Goal: Navigation & Orientation: Find specific page/section

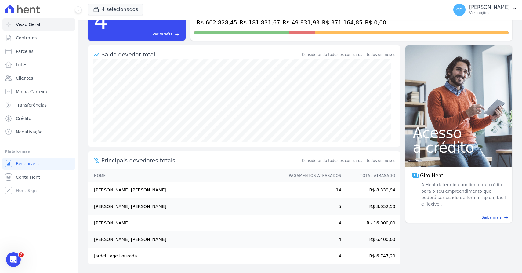
scroll to position [39, 0]
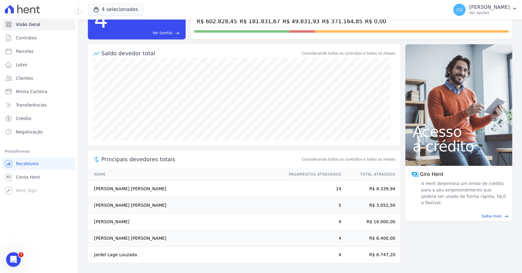
click at [95, 159] on icon at bounding box center [96, 159] width 7 height 7
drag, startPoint x: 251, startPoint y: 210, endPoint x: 358, endPoint y: 225, distance: 107.7
click at [367, 231] on tbody "[PERSON_NAME] [PERSON_NAME] 14 R$ 8.339,94 [PERSON_NAME] [PERSON_NAME] 5 R$ 3.0…" at bounding box center [244, 222] width 312 height 82
click at [353, 220] on td "R$ 16.000,00" at bounding box center [370, 222] width 59 height 16
drag, startPoint x: 395, startPoint y: 227, endPoint x: 359, endPoint y: 225, distance: 35.4
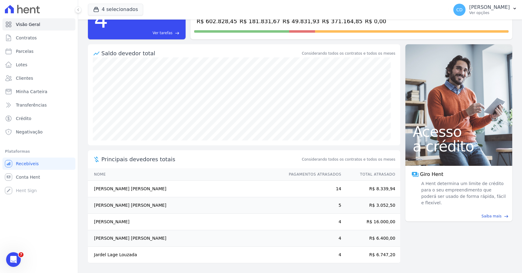
click at [358, 225] on td "R$ 16.000,00" at bounding box center [370, 222] width 59 height 16
drag, startPoint x: 359, startPoint y: 225, endPoint x: 393, endPoint y: 221, distance: 34.5
click at [393, 221] on td "R$ 16.000,00" at bounding box center [370, 222] width 59 height 16
drag, startPoint x: 96, startPoint y: 239, endPoint x: 199, endPoint y: 239, distance: 102.8
click at [178, 238] on td "[PERSON_NAME] [PERSON_NAME]" at bounding box center [185, 238] width 195 height 16
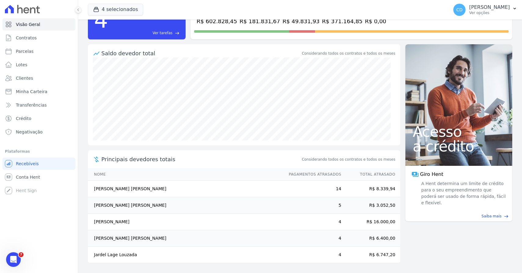
click at [162, 254] on td "Jardel Lage Louzada" at bounding box center [185, 254] width 195 height 16
click at [340, 155] on div "Principais devedores totais Considerando todos os contratos e todos os meses" at bounding box center [244, 159] width 312 height 18
drag, startPoint x: 111, startPoint y: 238, endPoint x: 117, endPoint y: 239, distance: 6.3
click at [111, 238] on td "[PERSON_NAME] [PERSON_NAME]" at bounding box center [185, 238] width 195 height 16
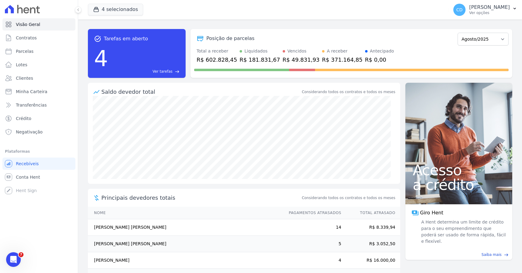
scroll to position [0, 0]
click at [170, 73] on span "Ver tarefas" at bounding box center [163, 71] width 20 height 5
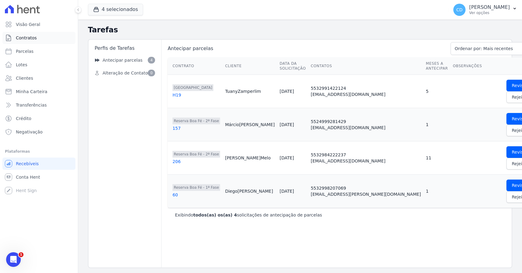
click at [32, 35] on span "Contratos" at bounding box center [26, 38] width 21 height 6
click at [33, 26] on span "Visão Geral" at bounding box center [28, 24] width 24 height 6
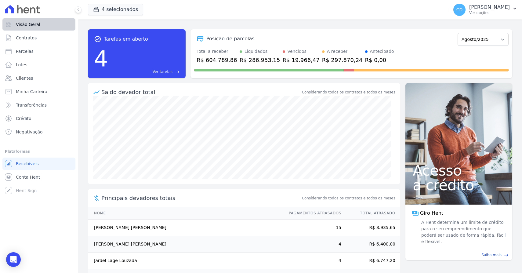
click at [36, 23] on span "Visão Geral" at bounding box center [28, 24] width 24 height 6
